Goal: Information Seeking & Learning: Learn about a topic

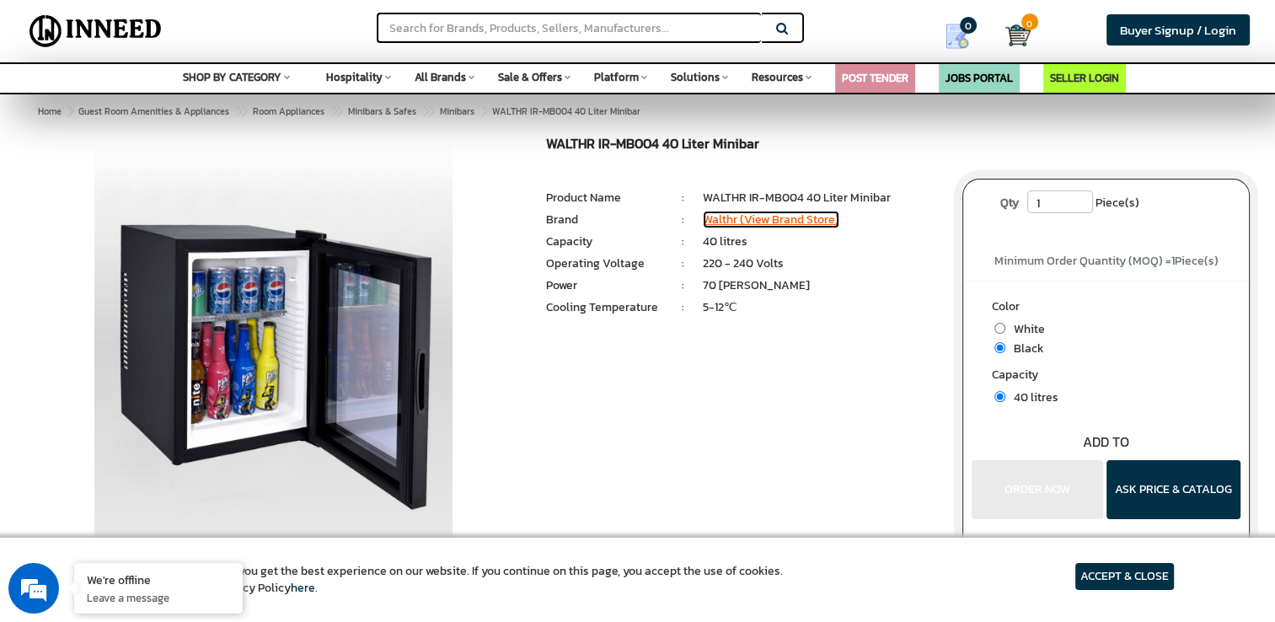
click at [779, 217] on link "Walthr (View Brand Store)" at bounding box center [771, 220] width 136 height 18
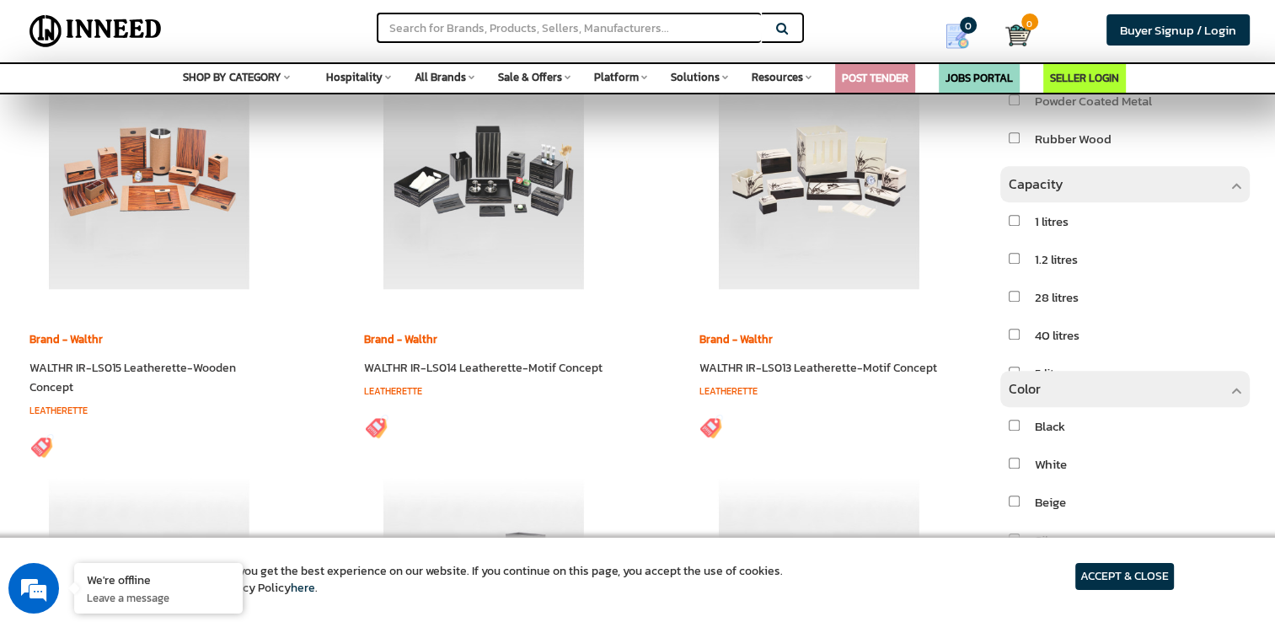
scroll to position [1264, 0]
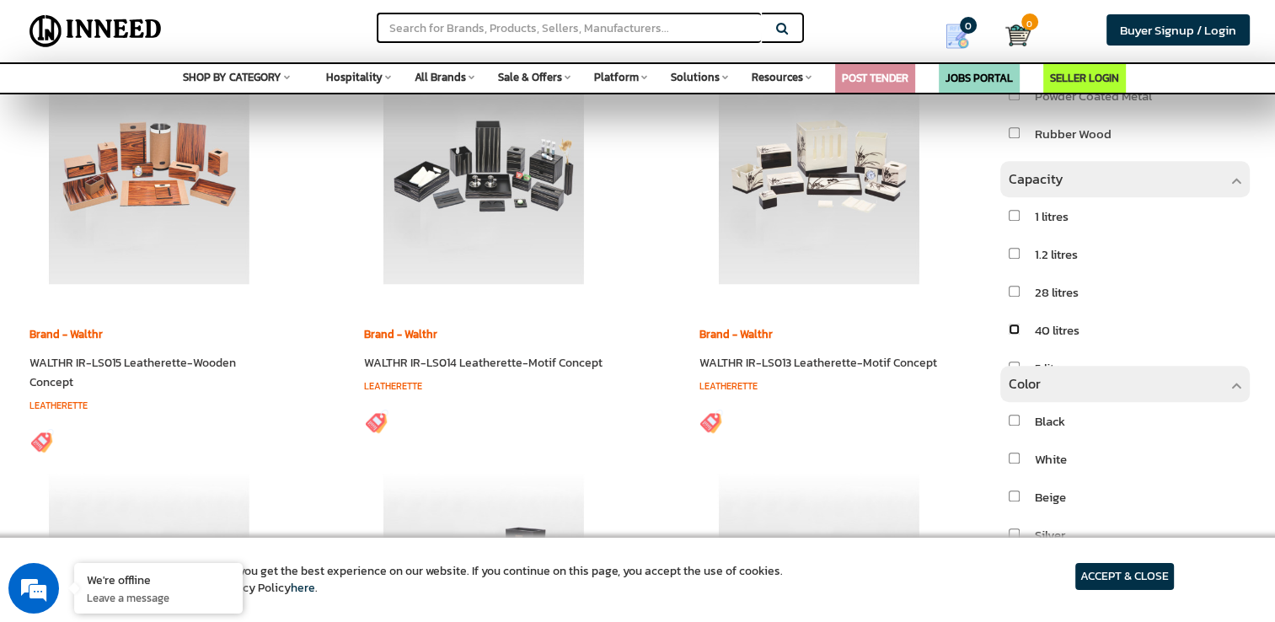
click at [1010, 334] on input "checkbox" at bounding box center [1014, 329] width 11 height 11
checkbox input "true"
